Goal: Information Seeking & Learning: Learn about a topic

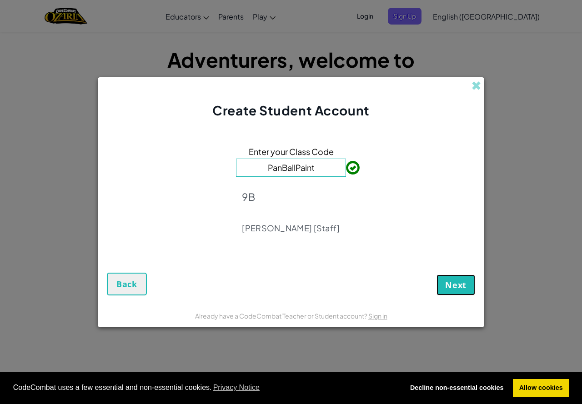
click at [448, 275] on button "Next" at bounding box center [455, 284] width 39 height 21
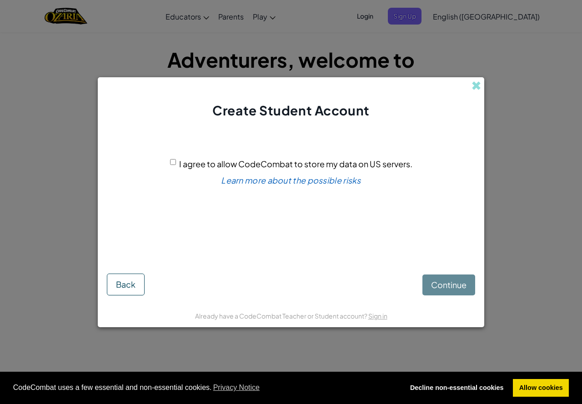
click at [170, 159] on div "I agree to allow CodeCombat to store my data on US servers." at bounding box center [291, 163] width 242 height 13
click at [172, 159] on div "I agree to allow CodeCombat to store my data on US servers." at bounding box center [291, 163] width 242 height 13
click at [172, 165] on input "I agree to allow CodeCombat to store my data on US servers." at bounding box center [173, 162] width 6 height 6
checkbox input "true"
click at [450, 290] on button "Continue" at bounding box center [448, 284] width 53 height 21
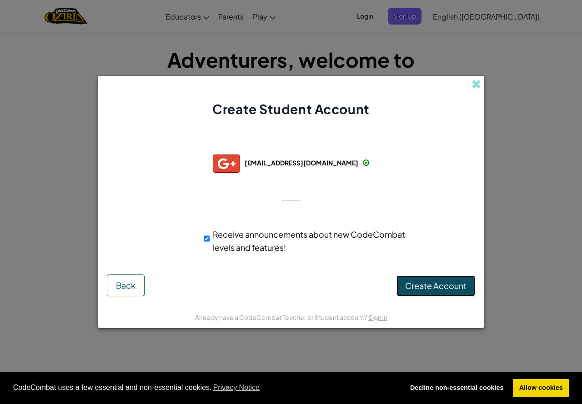
click at [428, 275] on button "Create Account" at bounding box center [435, 285] width 79 height 21
click at [424, 282] on button "Create Account" at bounding box center [435, 285] width 79 height 21
click at [421, 284] on div "Creating Account... Back" at bounding box center [291, 285] width 368 height 22
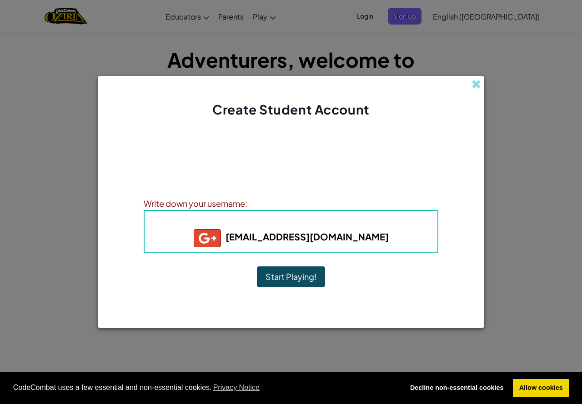
click at [319, 271] on button "Start Playing!" at bounding box center [291, 276] width 68 height 21
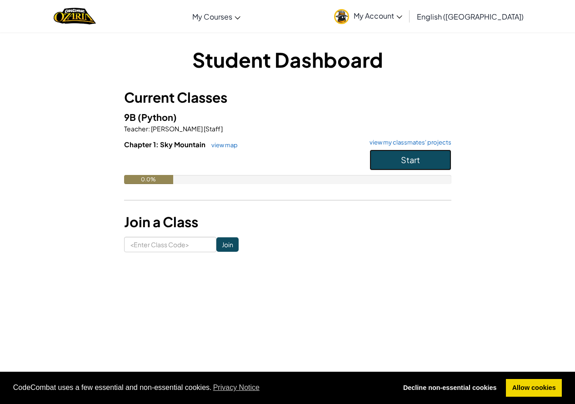
click at [446, 160] on button "Start" at bounding box center [410, 159] width 82 height 21
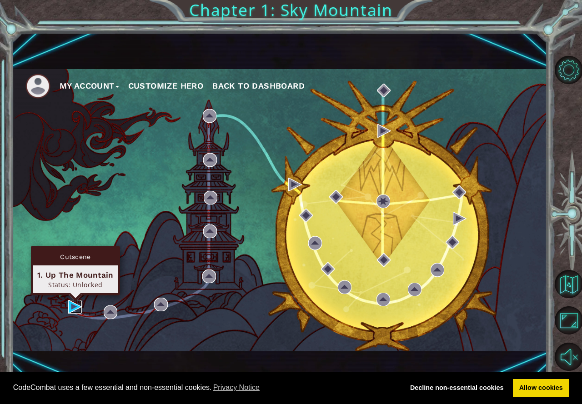
click at [68, 304] on img at bounding box center [75, 307] width 14 height 14
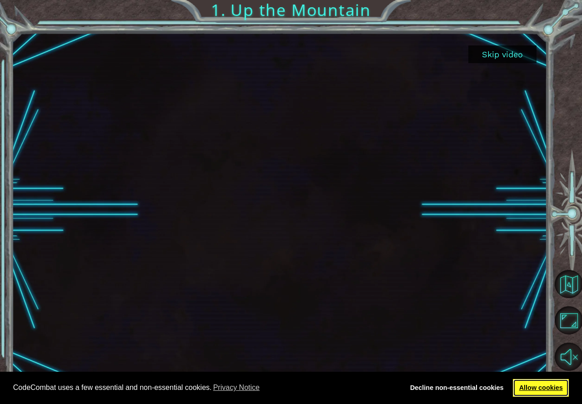
click at [518, 391] on link "Allow cookies" at bounding box center [541, 388] width 56 height 18
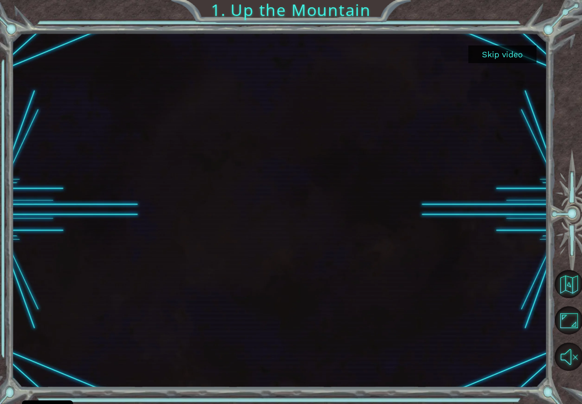
click at [509, 56] on button "Skip video" at bounding box center [502, 54] width 68 height 18
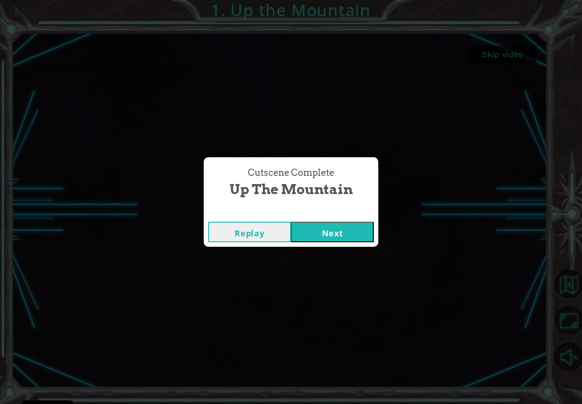
click at [340, 225] on button "Next" at bounding box center [332, 232] width 83 height 20
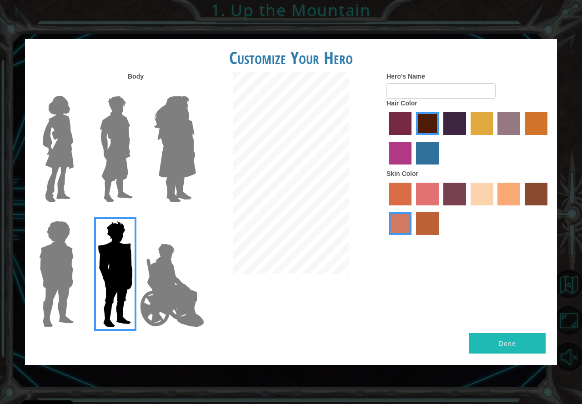
click at [135, 299] on img at bounding box center [115, 274] width 42 height 114
click at [136, 215] on input "Hero Garnet" at bounding box center [136, 215] width 0 height 0
click at [189, 284] on img at bounding box center [171, 285] width 71 height 91
click at [195, 215] on input "Hero Jamie" at bounding box center [195, 215] width 0 height 0
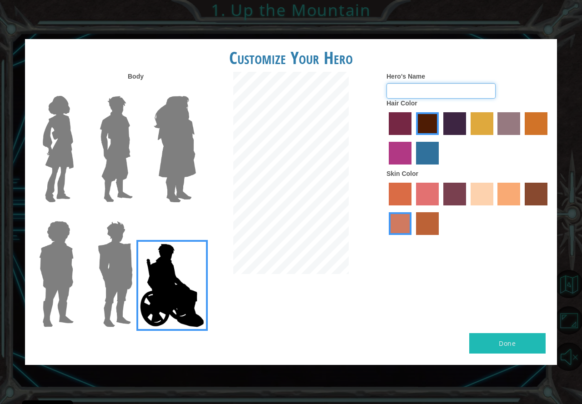
click at [465, 96] on input "Hero's Name" at bounding box center [440, 90] width 109 height 15
type input "[PERSON_NAME]"
click at [538, 193] on label "karma skin color" at bounding box center [535, 194] width 23 height 23
click at [521, 209] on input "karma skin color" at bounding box center [521, 209] width 0 height 0
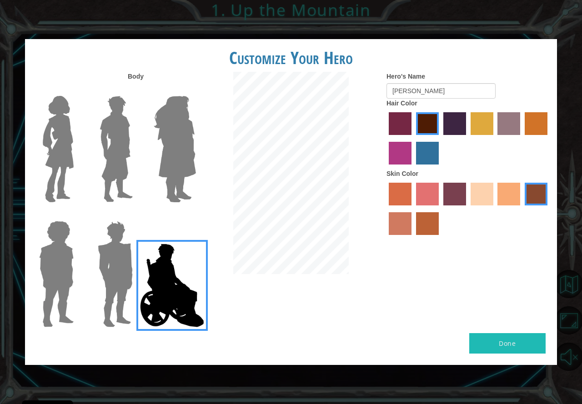
click at [393, 119] on label "paprika hair color" at bounding box center [400, 123] width 23 height 23
click at [385, 138] on input "paprika hair color" at bounding box center [385, 138] width 0 height 0
click at [513, 120] on label "bazaar hair color" at bounding box center [508, 123] width 23 height 23
click at [494, 138] on input "bazaar hair color" at bounding box center [494, 138] width 0 height 0
click at [490, 343] on button "Done" at bounding box center [507, 343] width 76 height 20
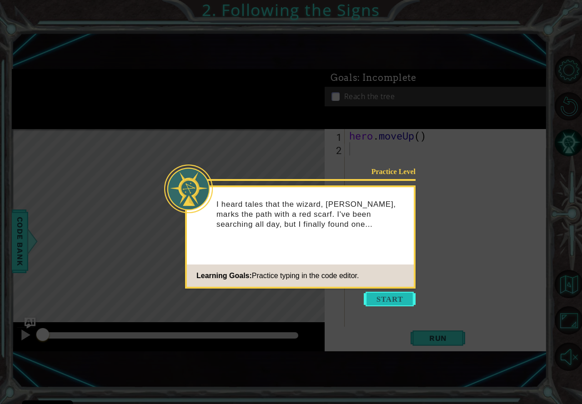
click at [392, 293] on button "Start" at bounding box center [390, 299] width 52 height 15
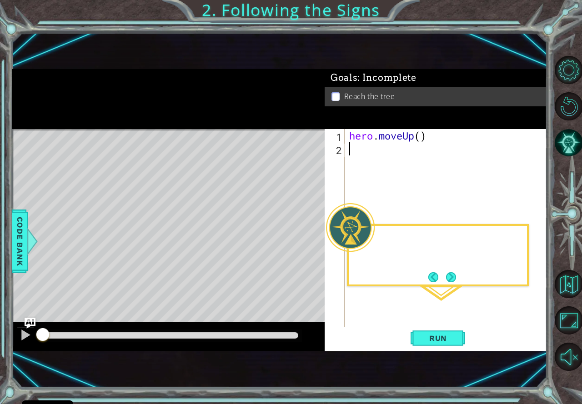
type textarea "hero.moveUp()"
click at [453, 332] on button "Run" at bounding box center [437, 338] width 55 height 22
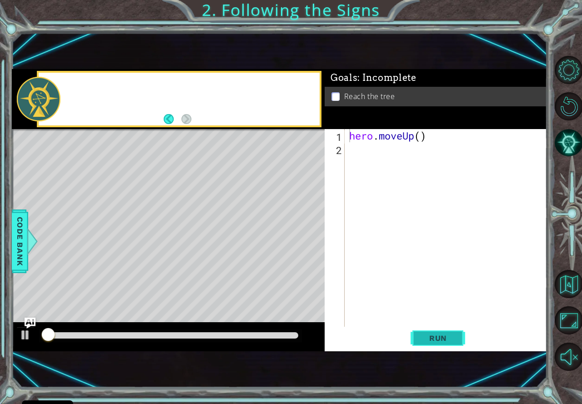
click at [453, 332] on button "Run" at bounding box center [437, 338] width 55 height 22
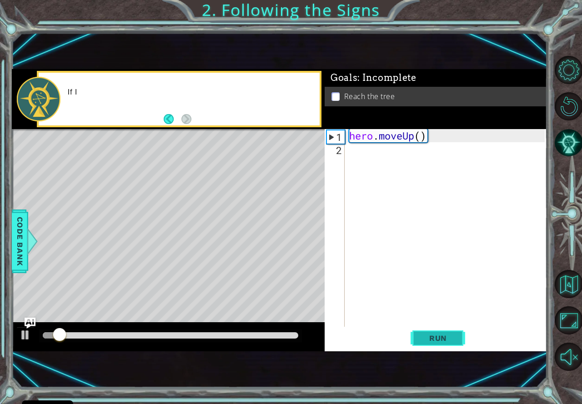
click at [453, 332] on button "Run" at bounding box center [437, 338] width 55 height 22
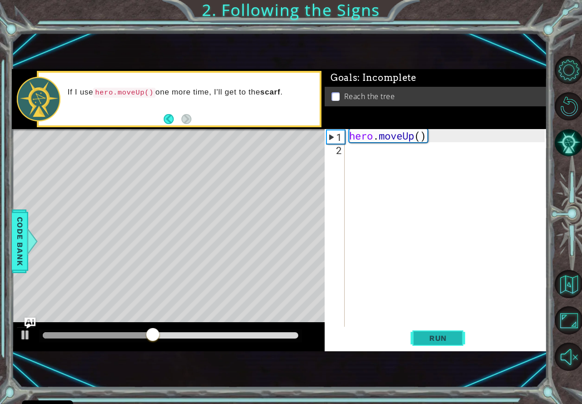
click at [450, 334] on span "Run" at bounding box center [438, 338] width 36 height 9
click at [453, 334] on span "Run" at bounding box center [438, 338] width 36 height 9
click at [442, 338] on span "Run" at bounding box center [438, 338] width 36 height 9
click at [442, 339] on span "Run" at bounding box center [438, 338] width 36 height 9
